Goal: Task Accomplishment & Management: Use online tool/utility

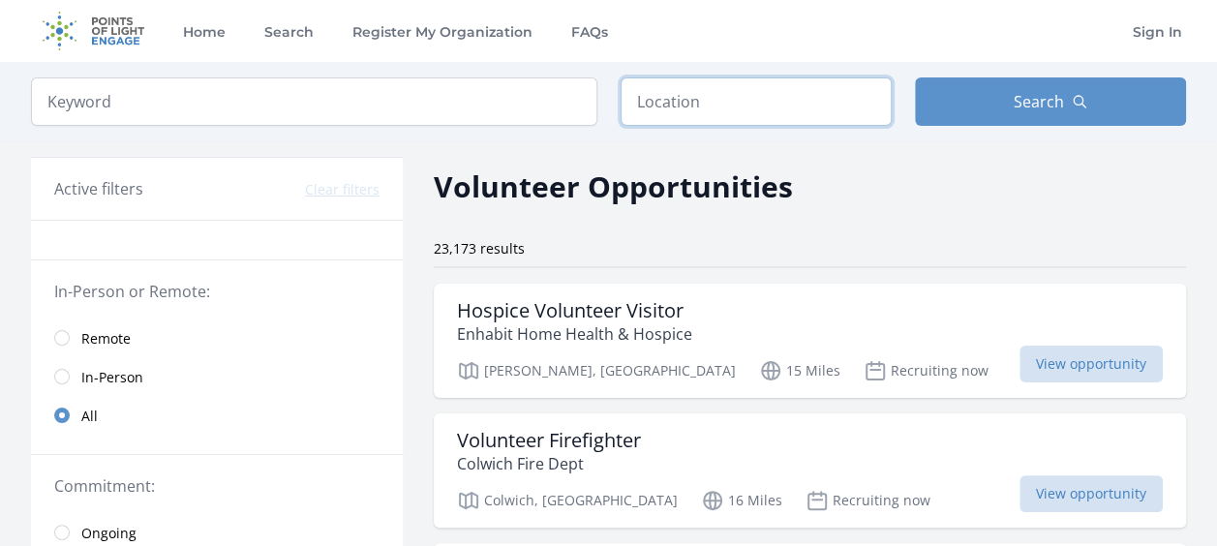
click at [774, 119] on input "text" at bounding box center [756, 101] width 271 height 48
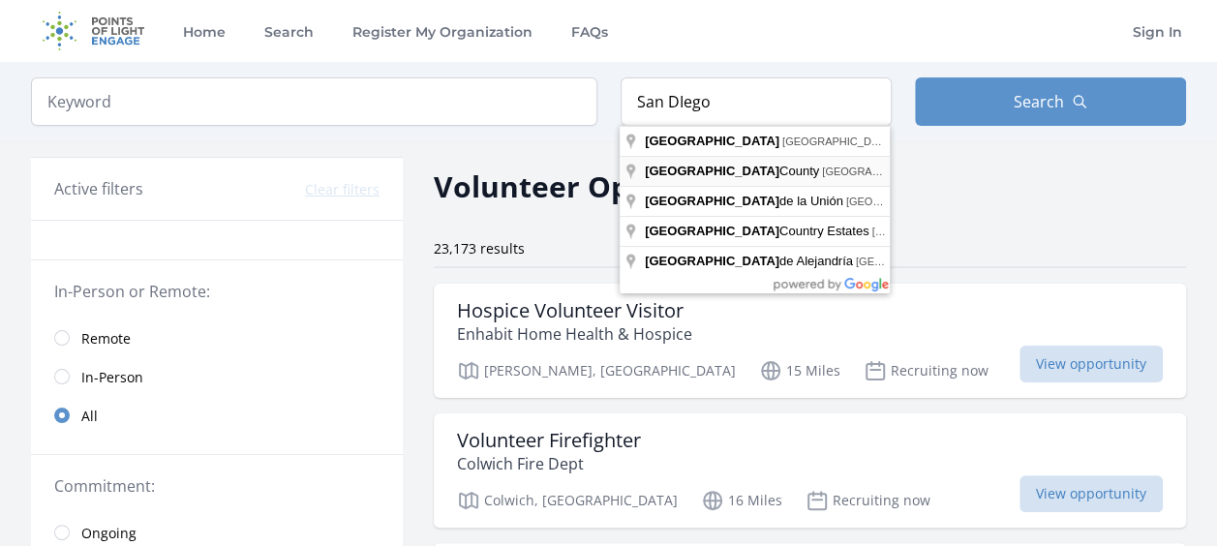
type input "San Diego County, CA, USA"
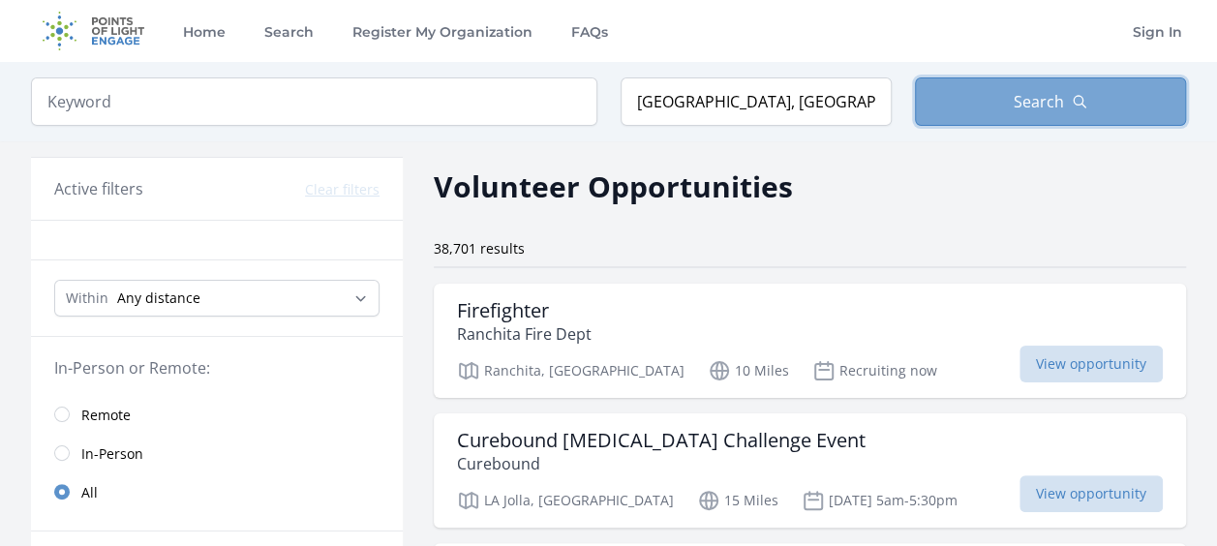
click at [1012, 98] on button "Search" at bounding box center [1050, 101] width 271 height 48
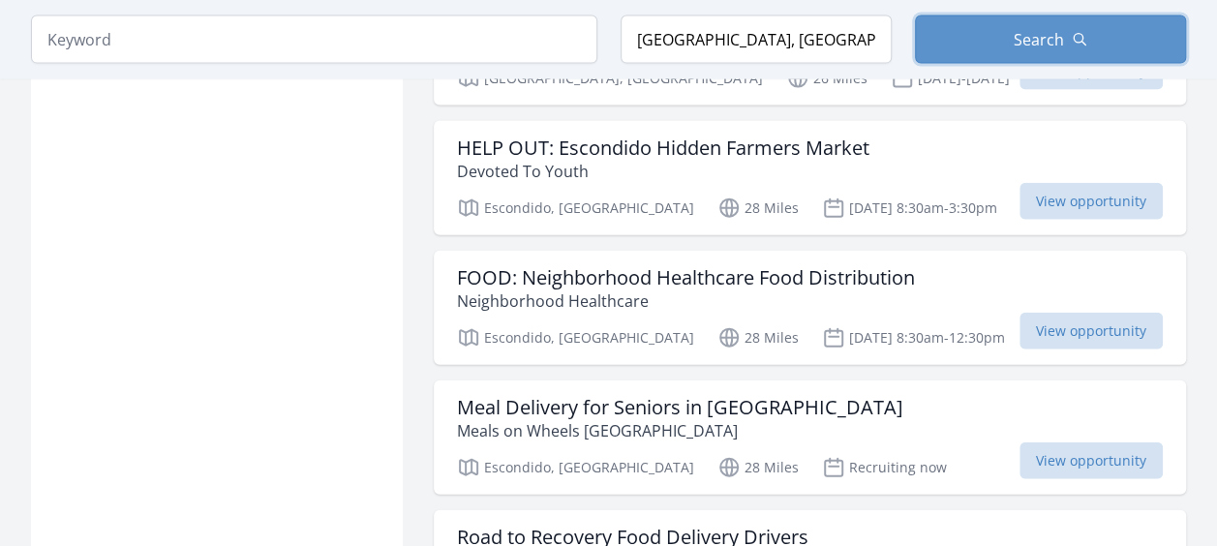
scroll to position [2324, 0]
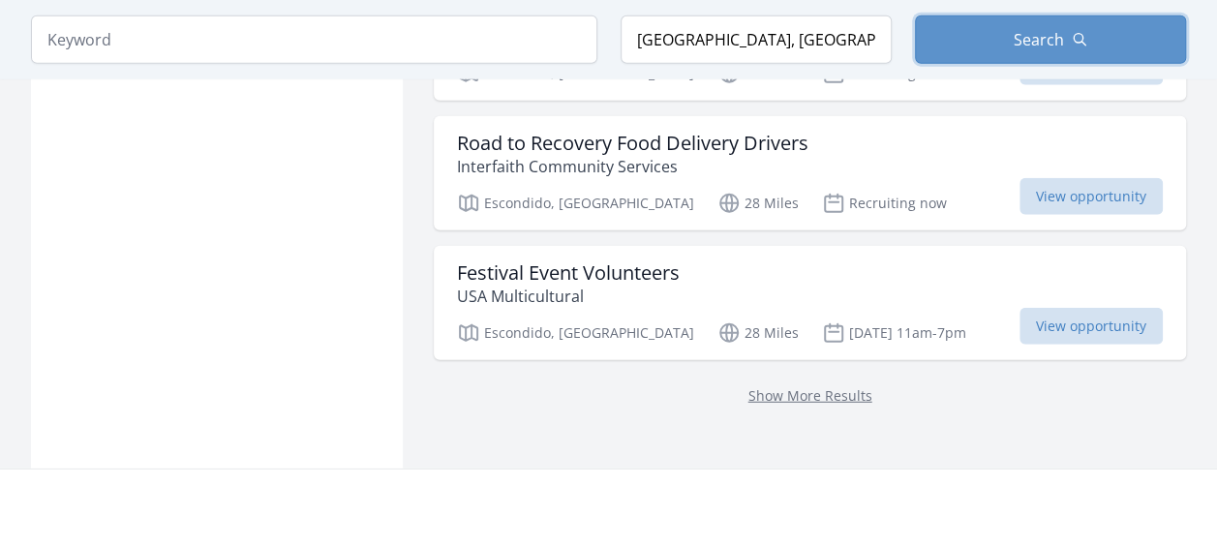
scroll to position [2518, 0]
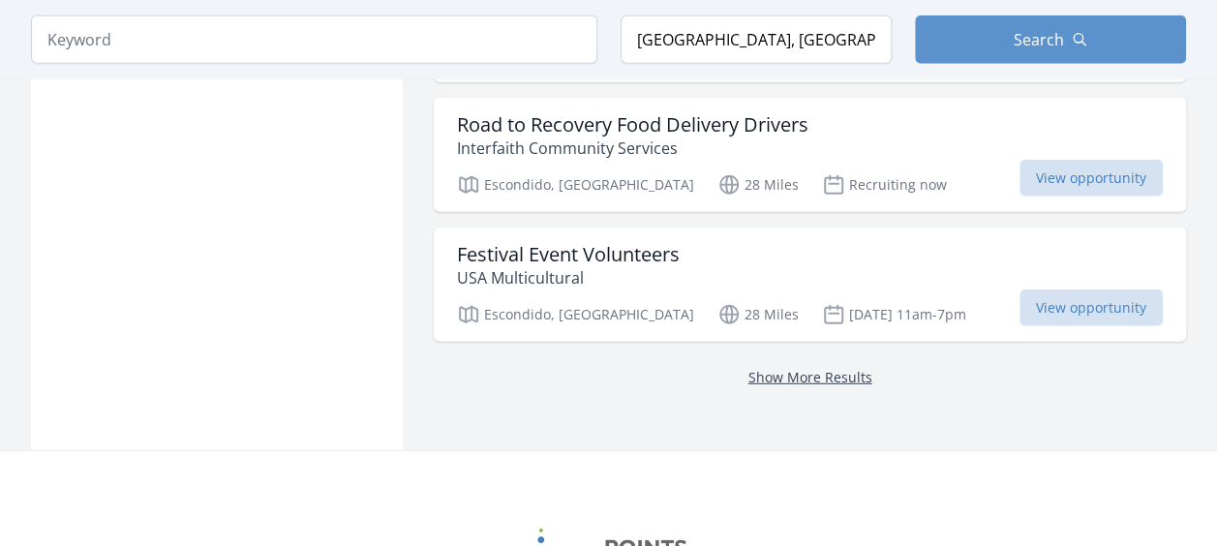
click at [852, 386] on link "Show More Results" at bounding box center [811, 377] width 124 height 18
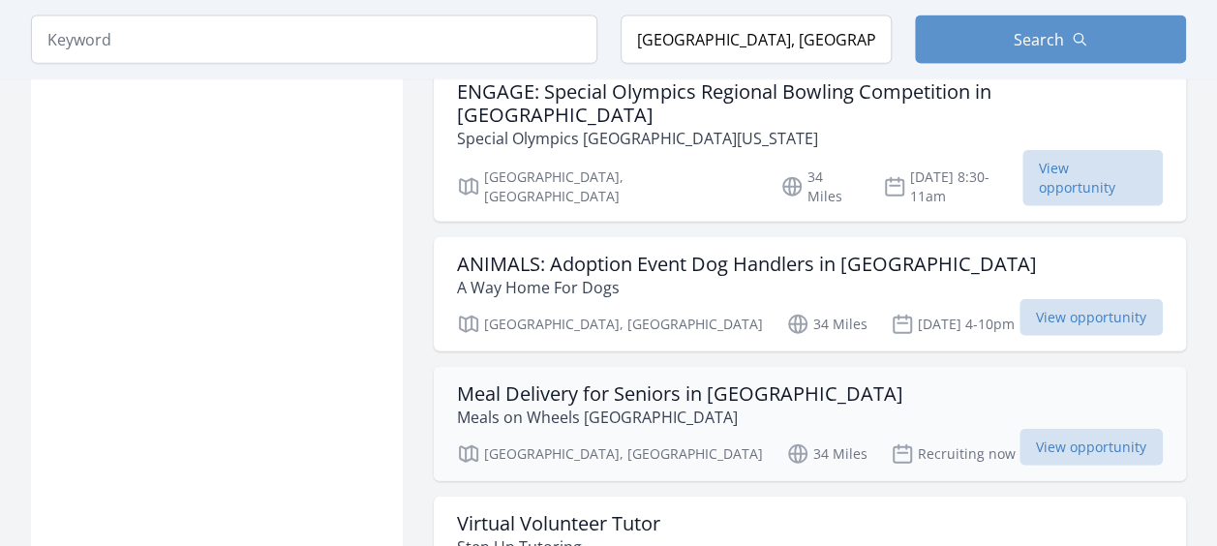
scroll to position [5908, 0]
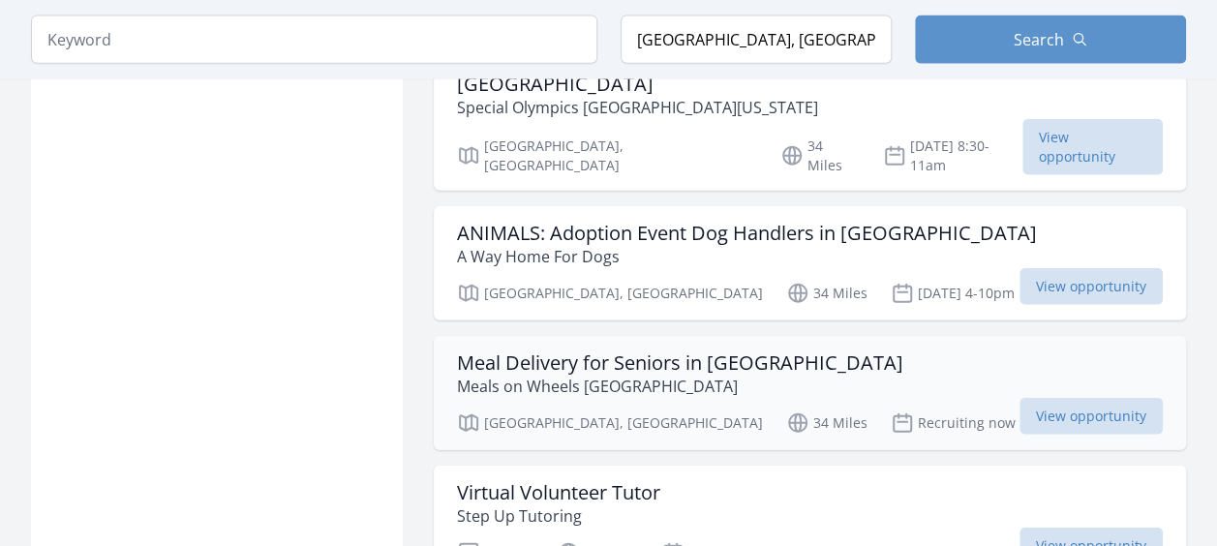
click at [769, 352] on h3 "Meal Delivery for Seniors in [GEOGRAPHIC_DATA]" at bounding box center [680, 363] width 446 height 23
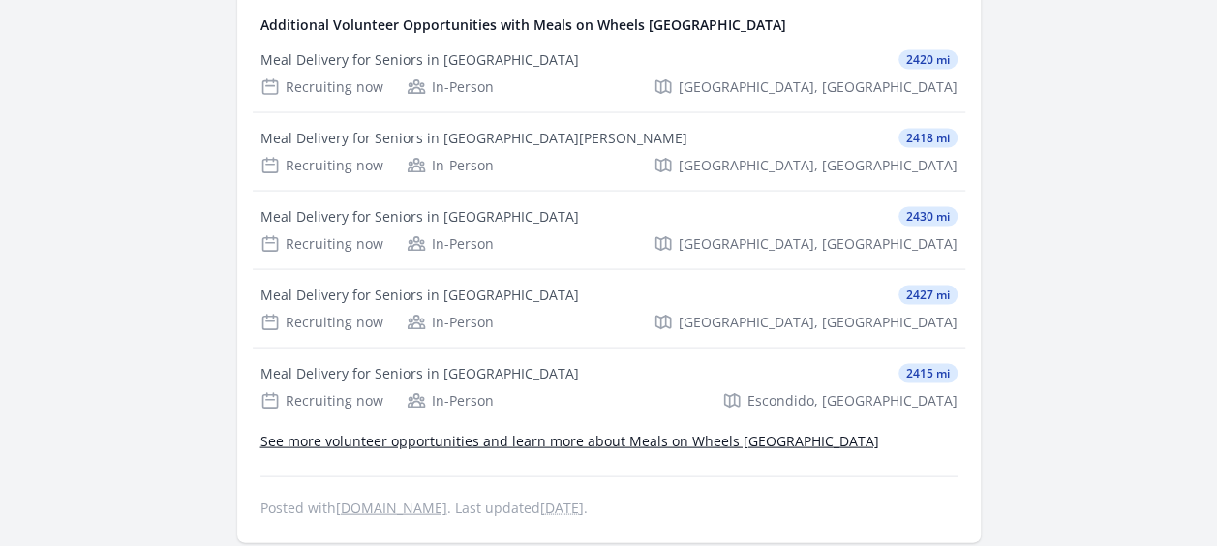
scroll to position [1937, 0]
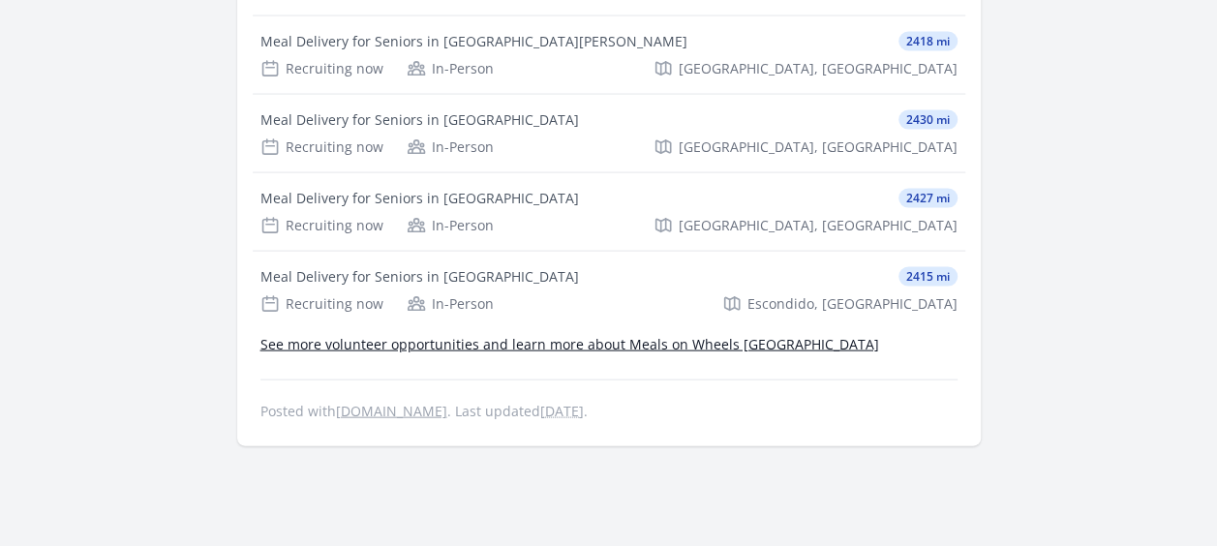
click at [802, 339] on link "See more volunteer opportunities and learn more about Meals on Wheels San Diego…" at bounding box center [570, 344] width 619 height 18
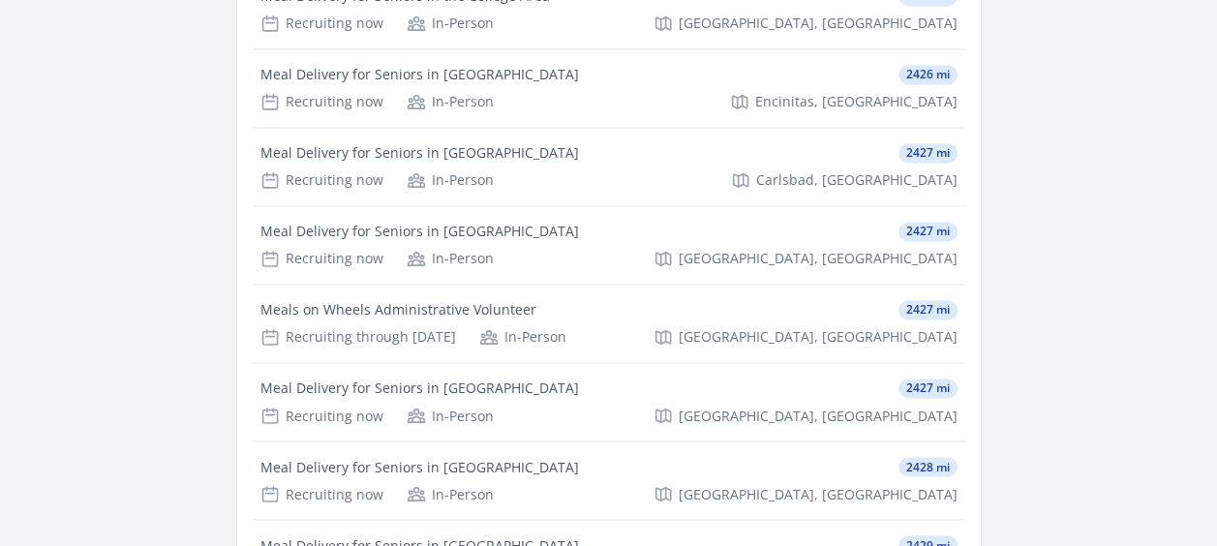
scroll to position [1743, 0]
